Goal: Information Seeking & Learning: Find specific fact

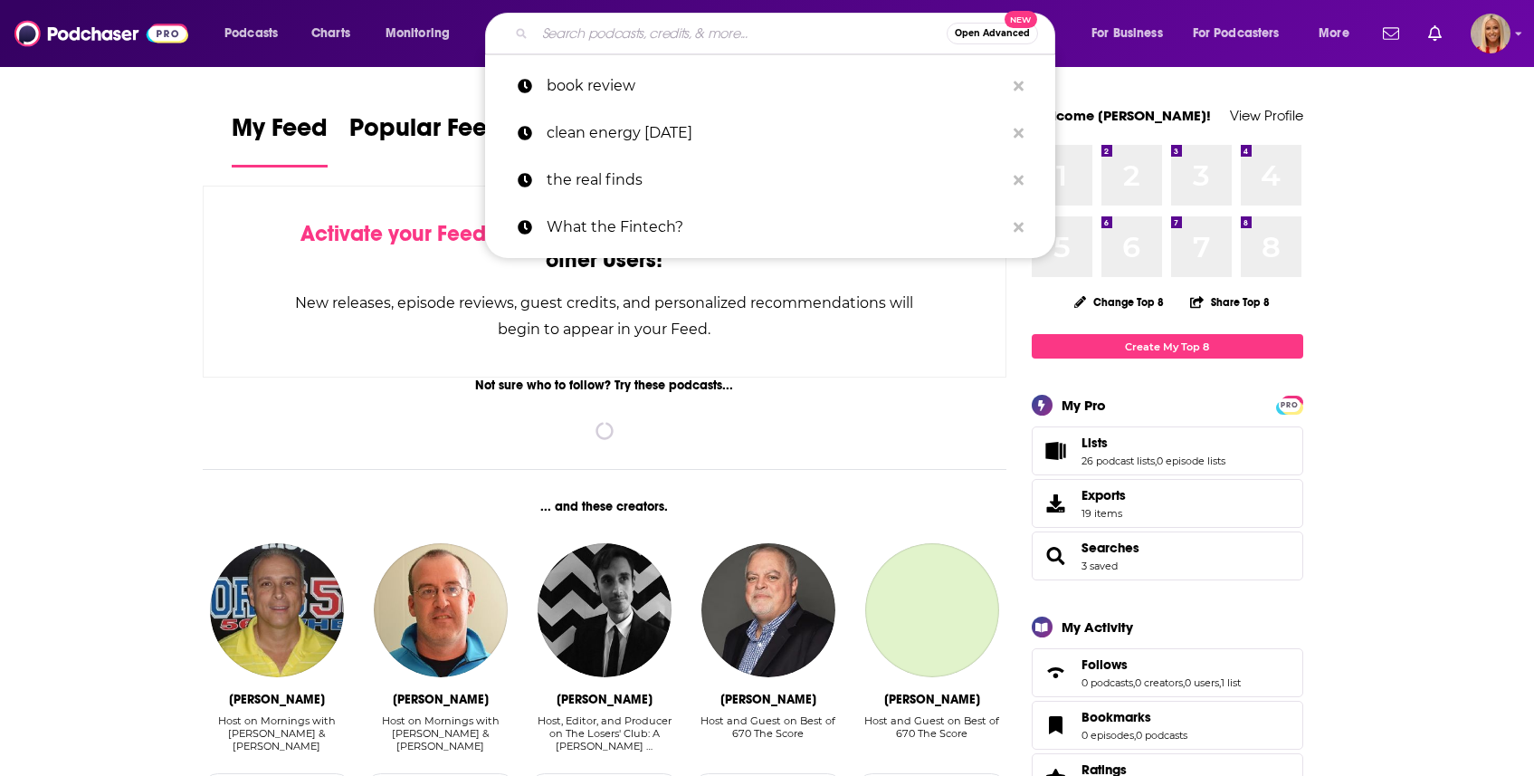
click at [729, 33] on input "Search podcasts, credits, & more..." at bounding box center [741, 33] width 412 height 29
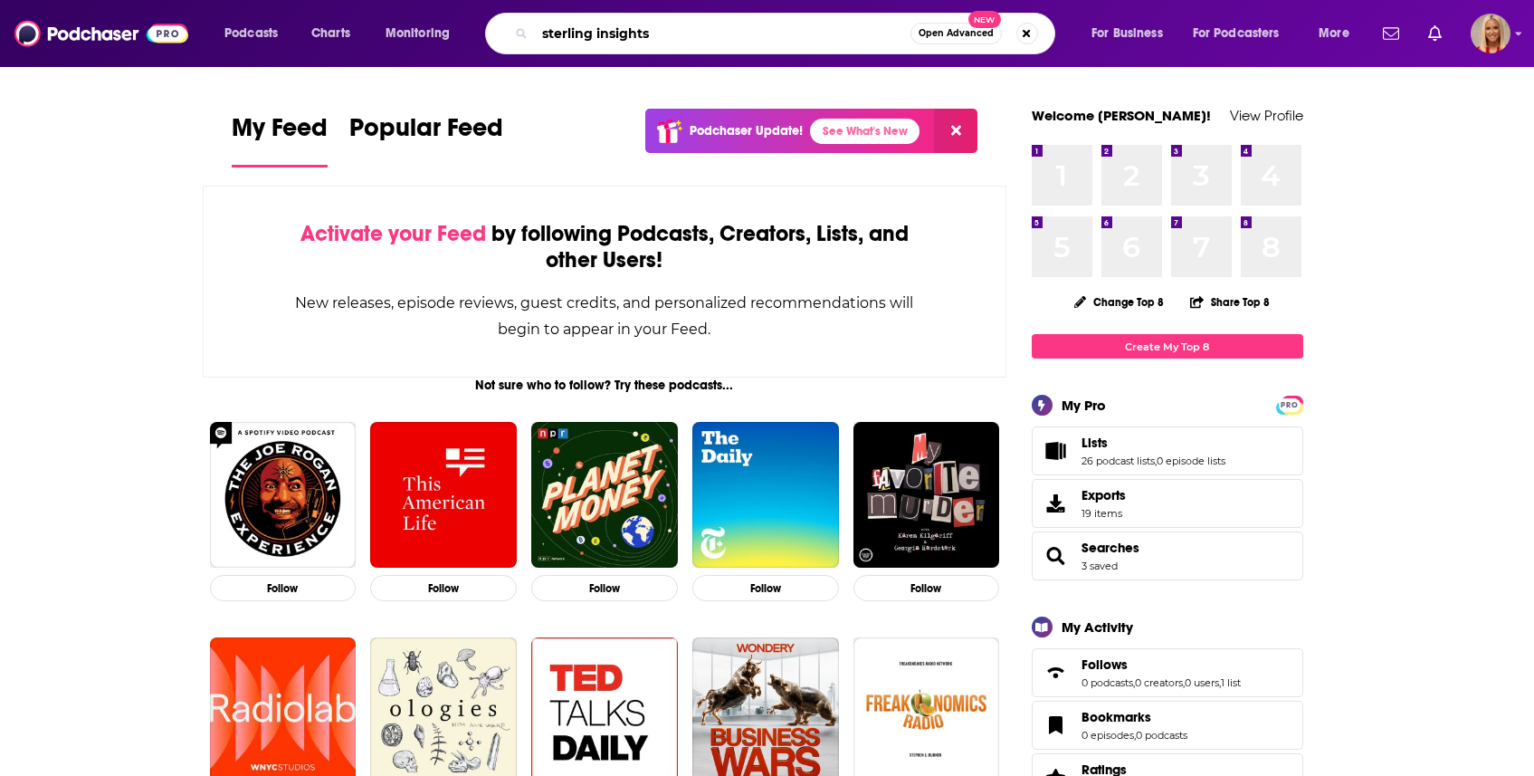
type input "sterling insights"
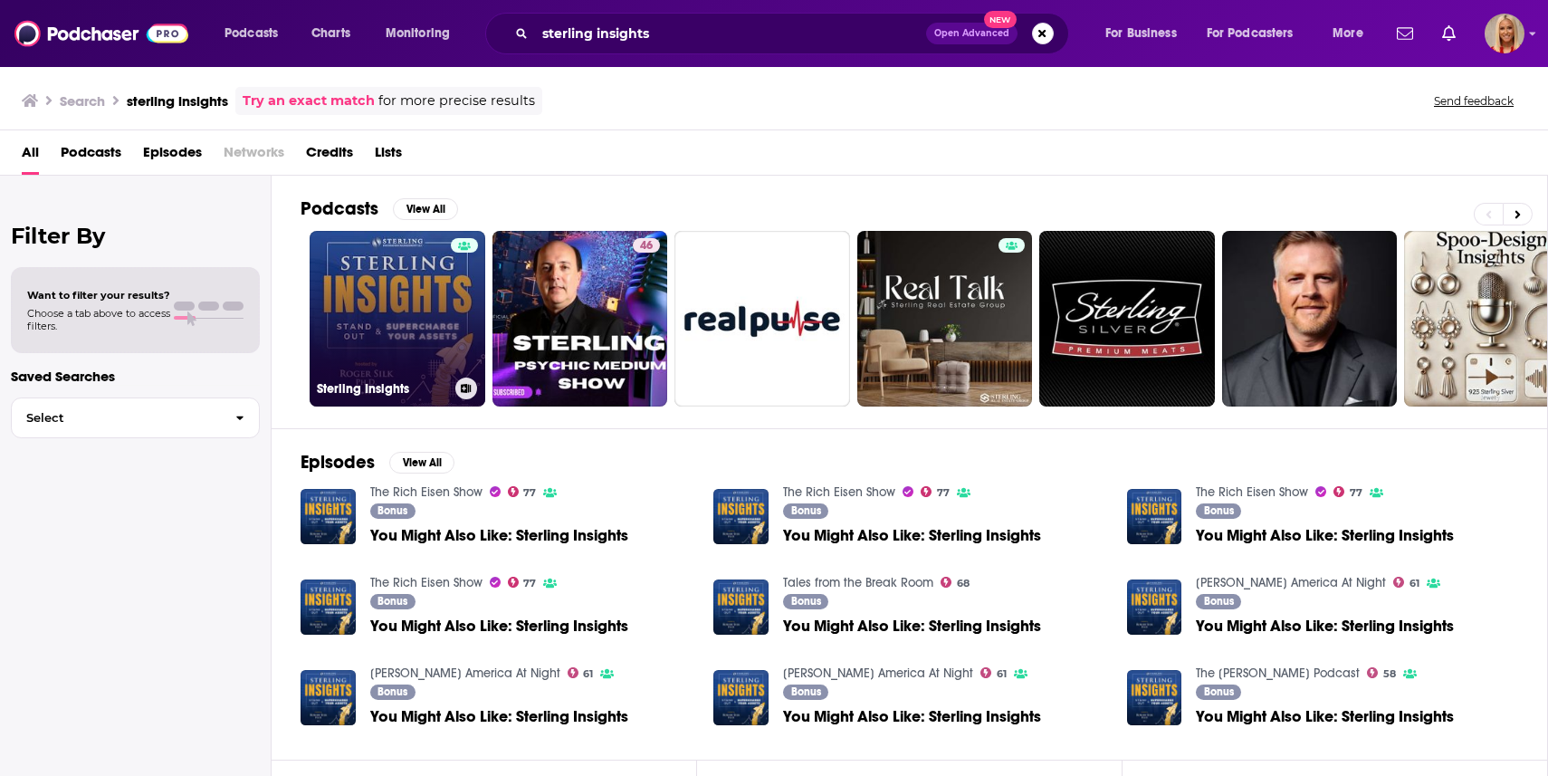
click at [441, 300] on link "Sterling Insights" at bounding box center [398, 319] width 176 height 176
